Goal: Task Accomplishment & Management: Complete application form

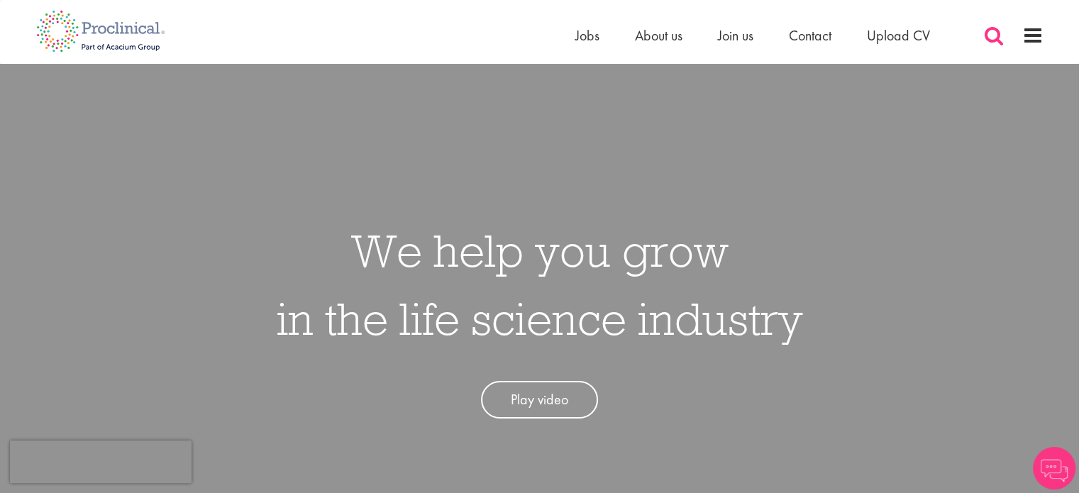
click at [993, 25] on span at bounding box center [993, 35] width 21 height 21
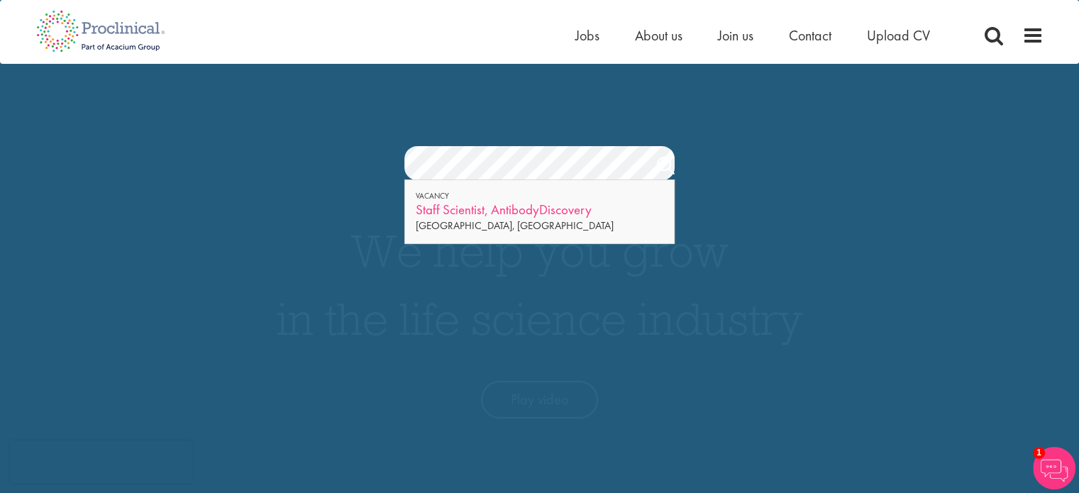
click at [534, 206] on div "Staff Scientist, AntibodyDiscovery" at bounding box center [539, 210] width 247 height 18
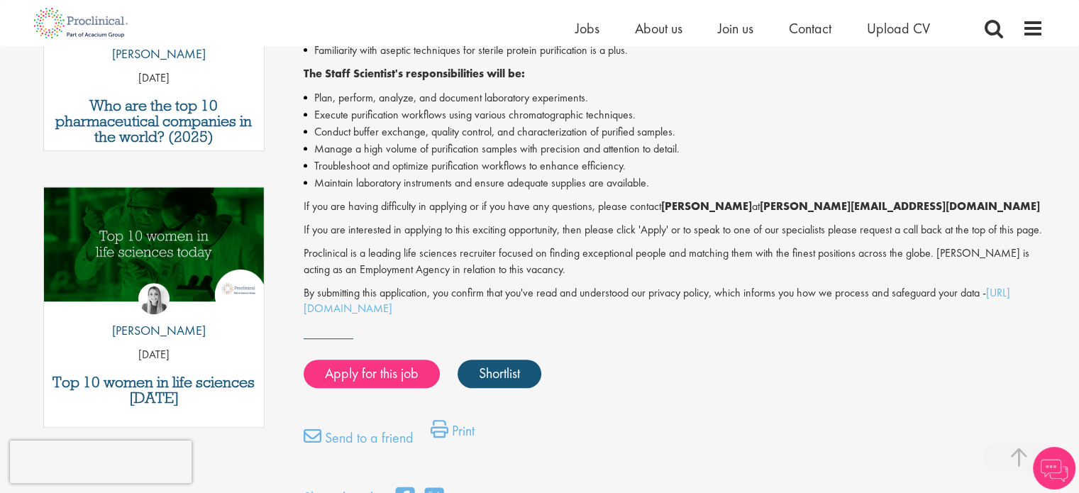
scroll to position [685, 0]
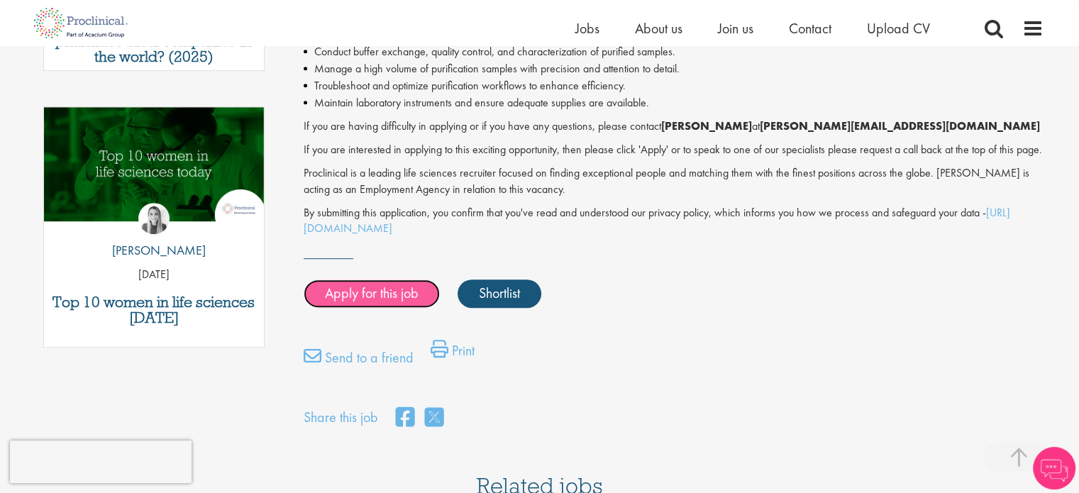
click at [385, 308] on link "Apply for this job" at bounding box center [372, 293] width 136 height 28
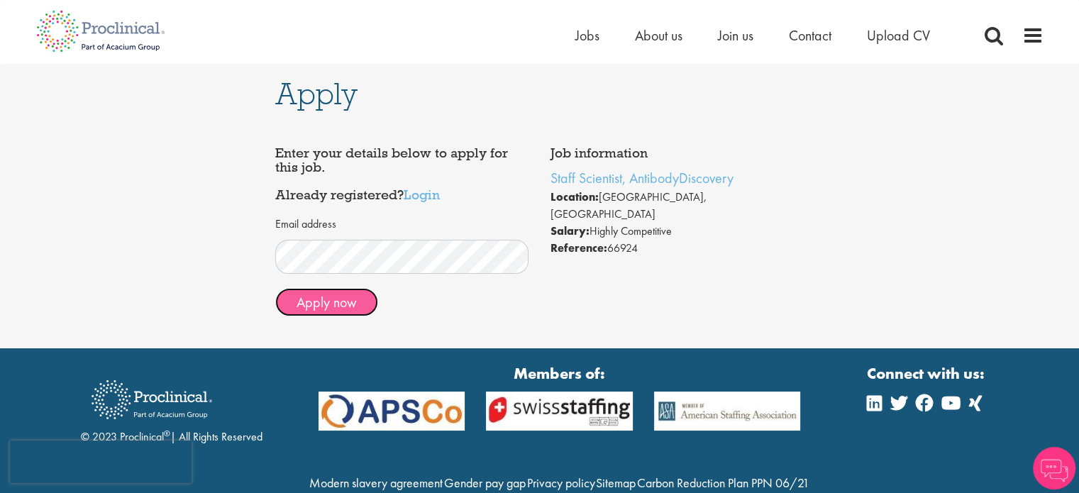
click at [342, 304] on button "Apply now" at bounding box center [326, 302] width 103 height 28
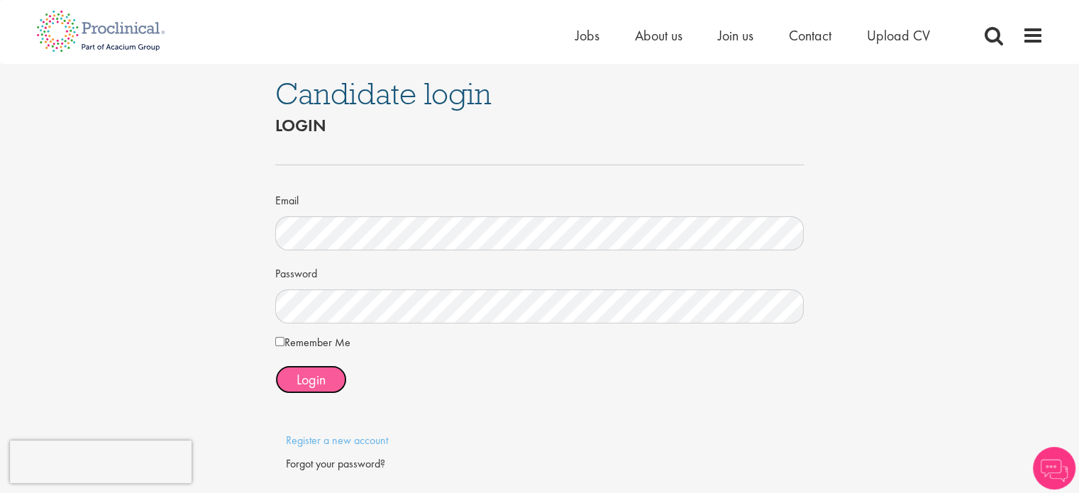
click at [310, 375] on span "Login" at bounding box center [311, 379] width 29 height 18
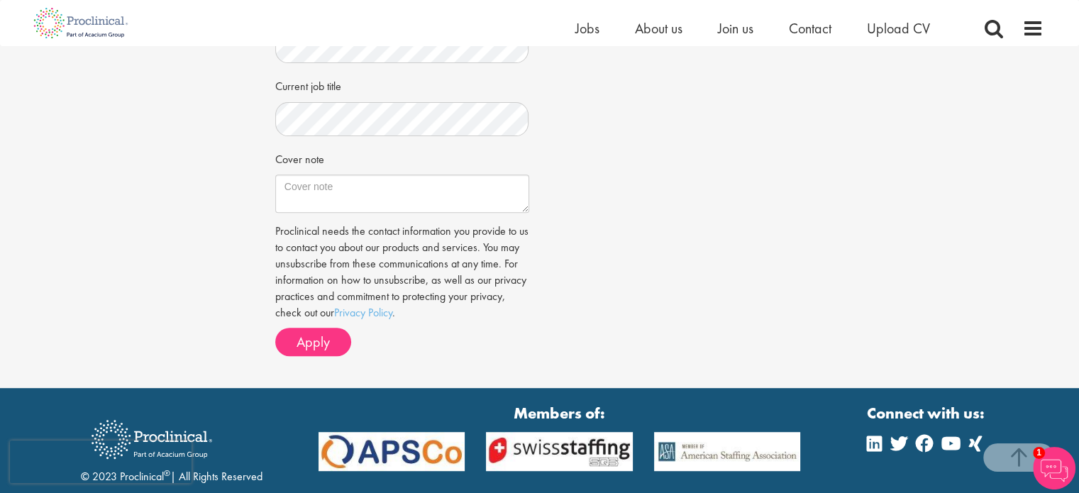
scroll to position [520, 0]
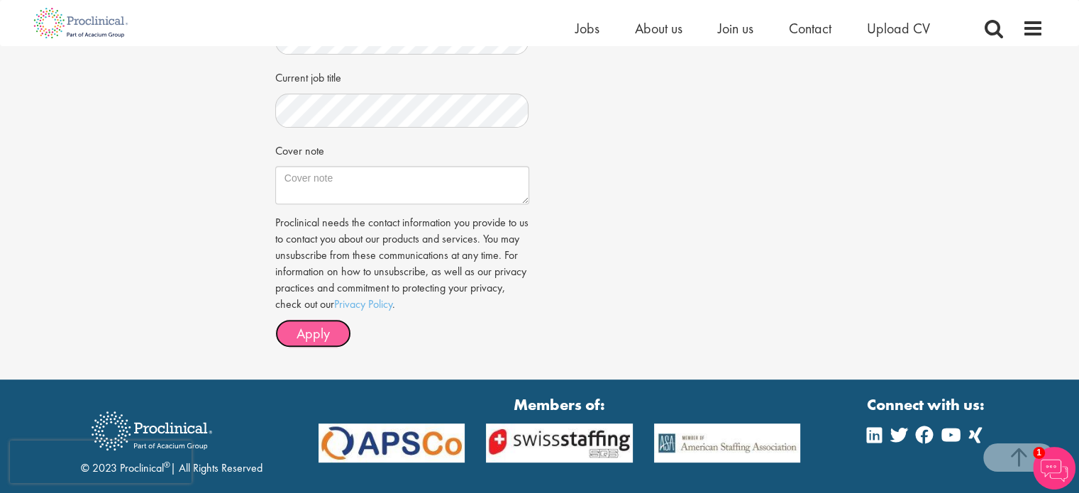
click at [306, 328] on span "Apply" at bounding box center [313, 333] width 33 height 18
